Goal: Task Accomplishment & Management: Use online tool/utility

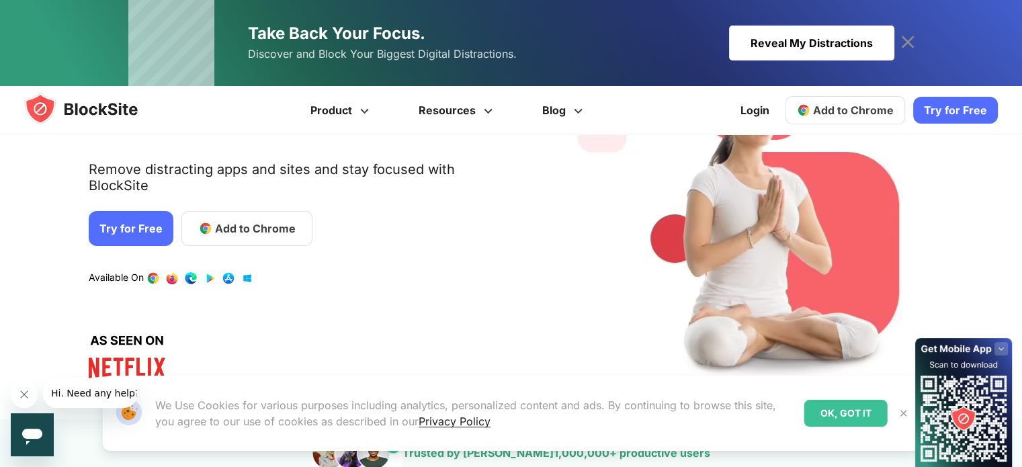
click at [236, 220] on span "Add to Chrome" at bounding box center [255, 228] width 81 height 16
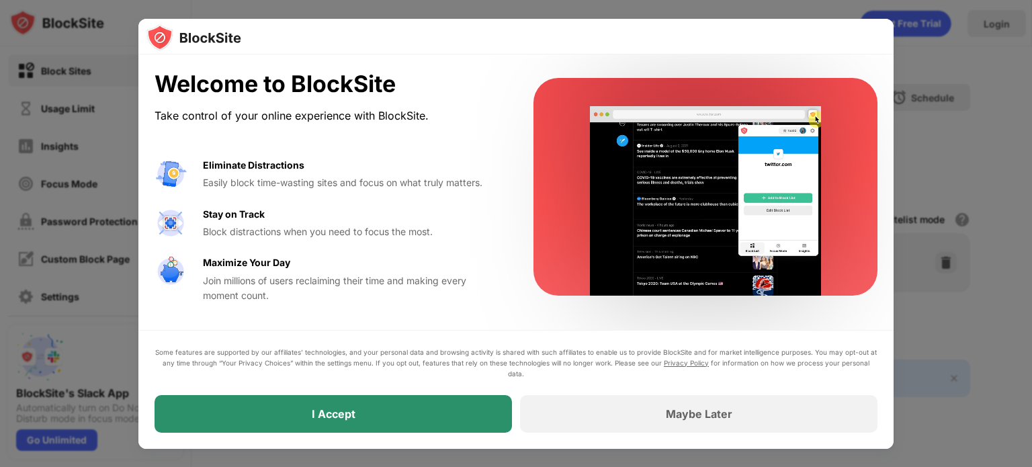
click at [476, 405] on div "I Accept" at bounding box center [333, 414] width 357 height 38
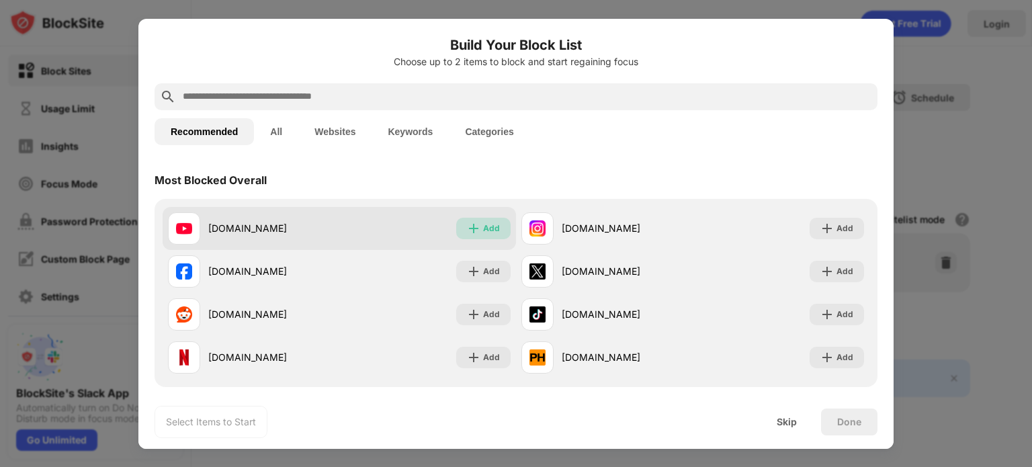
click at [486, 230] on div "Add" at bounding box center [491, 228] width 17 height 13
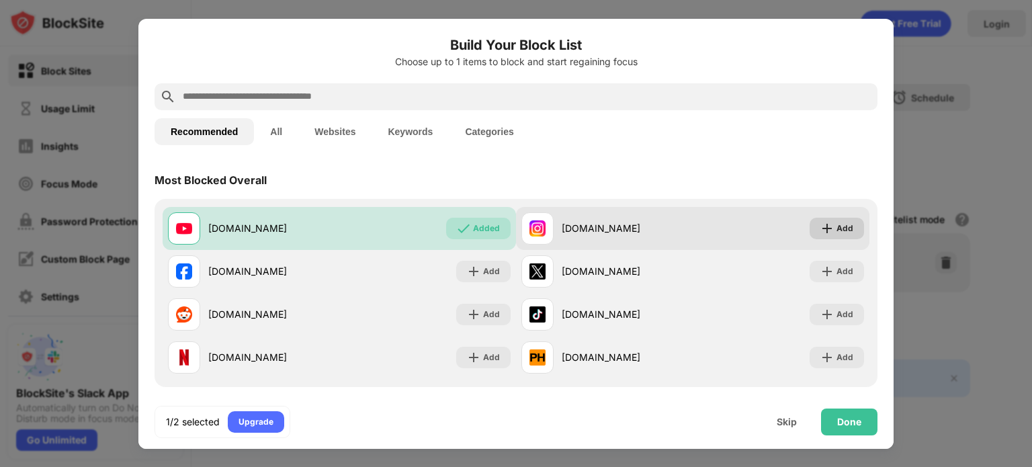
click at [836, 226] on div "Add" at bounding box center [844, 228] width 17 height 13
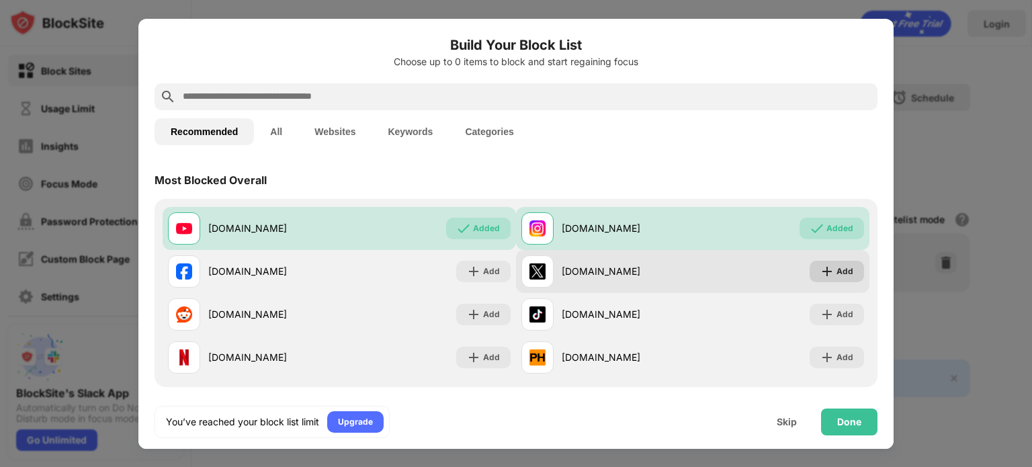
click at [836, 269] on div "Add" at bounding box center [844, 271] width 17 height 13
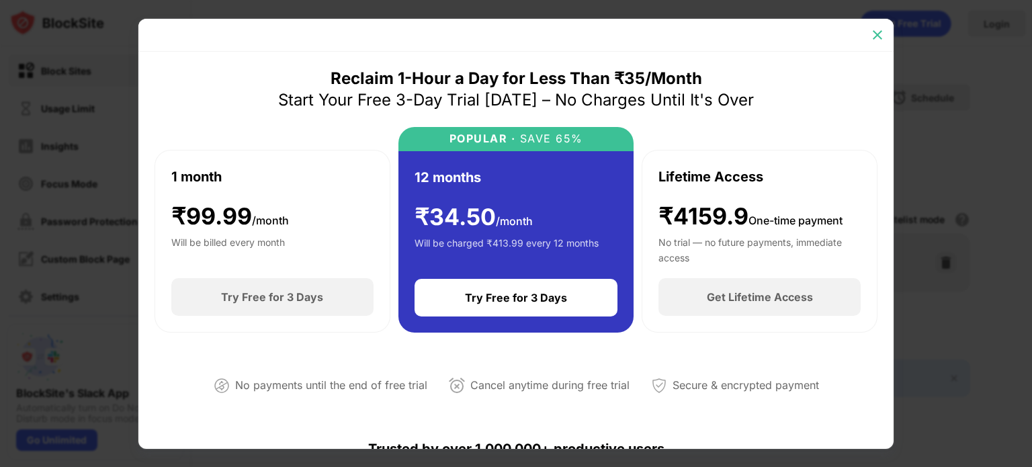
click at [881, 36] on img at bounding box center [877, 34] width 13 height 13
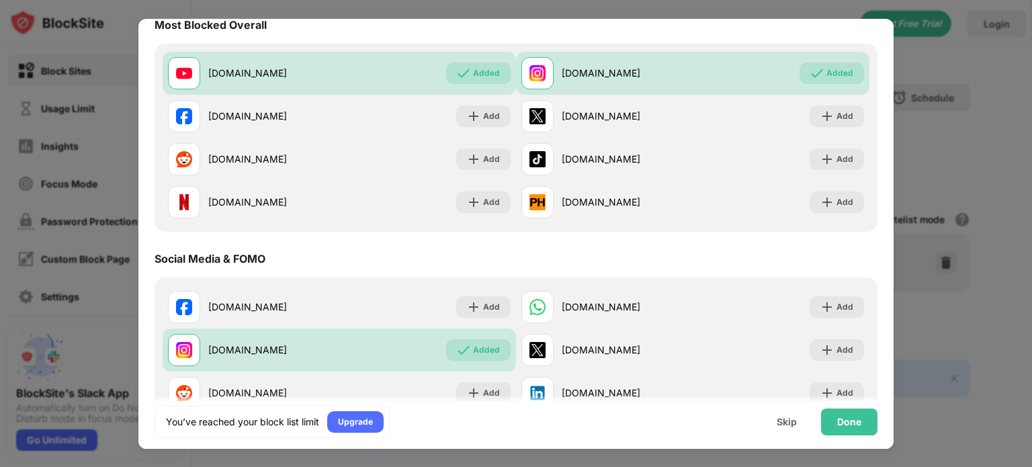
scroll to position [226, 0]
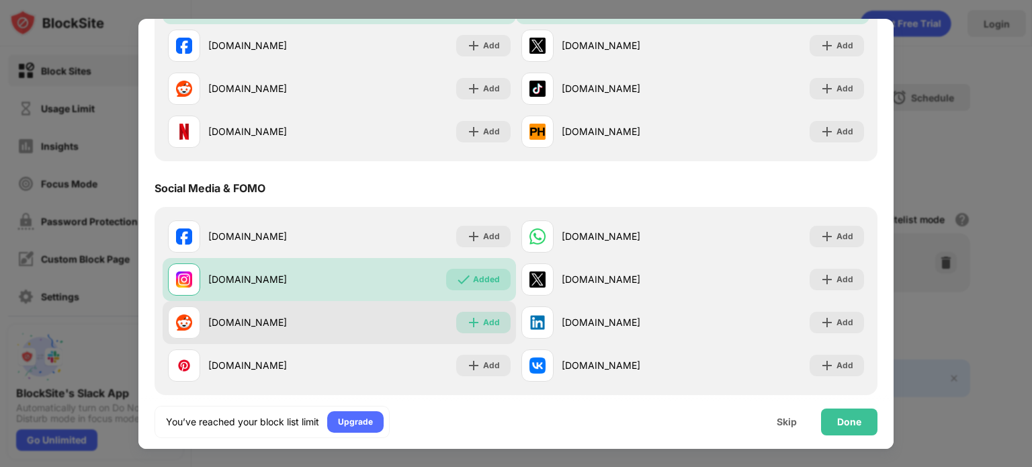
click at [467, 324] on img at bounding box center [473, 322] width 13 height 13
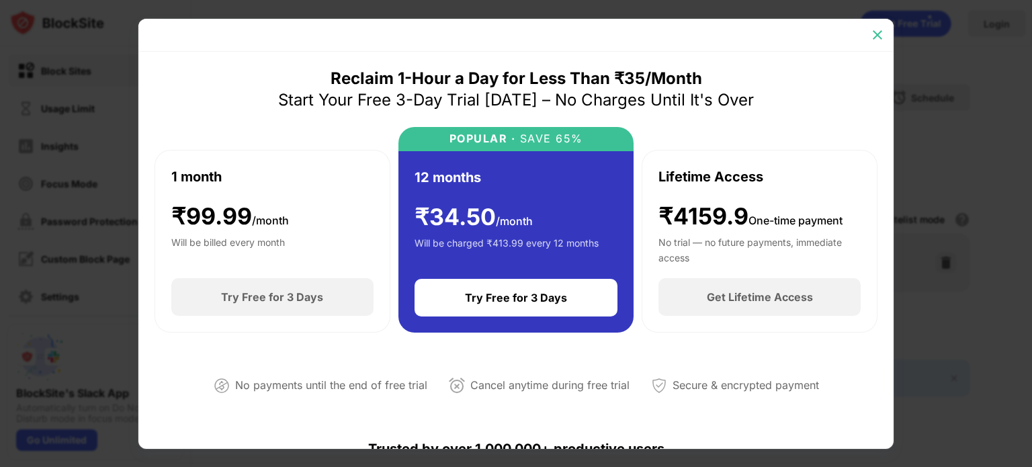
click at [873, 30] on img at bounding box center [877, 34] width 13 height 13
